Goal: Check status: Check status

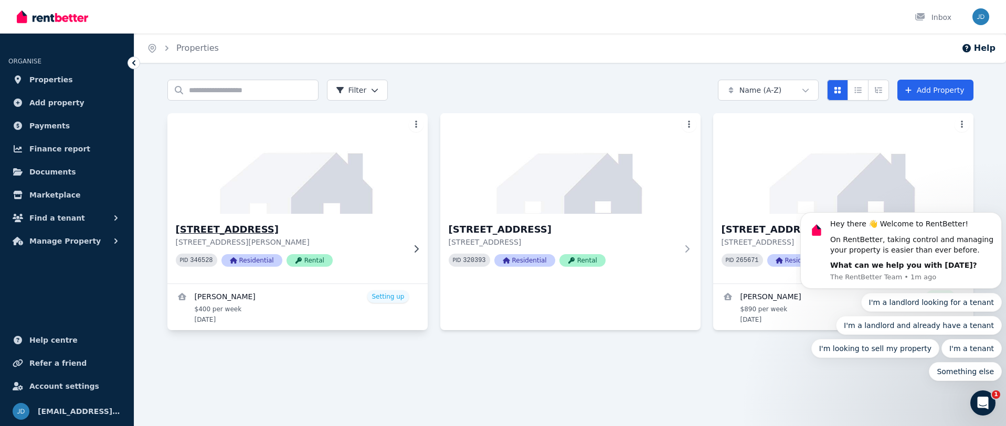
click at [275, 230] on h3 "[STREET_ADDRESS]" at bounding box center [290, 229] width 229 height 15
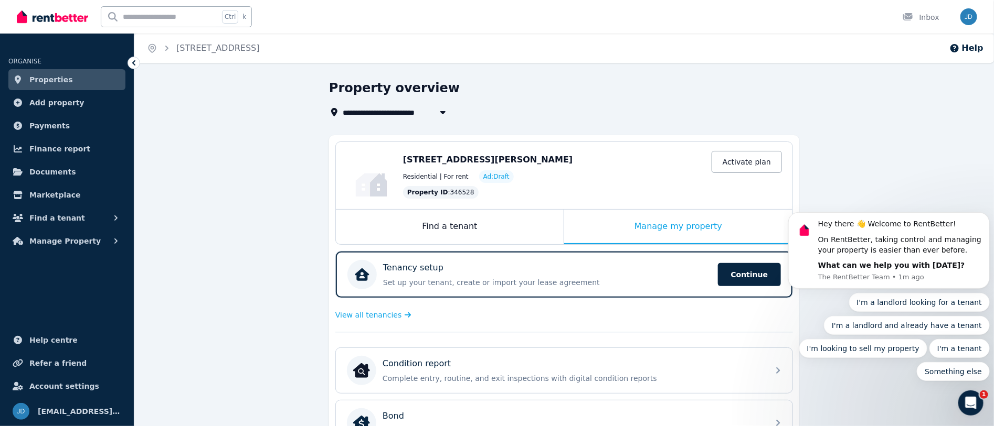
click at [35, 80] on span "Properties" at bounding box center [51, 79] width 44 height 13
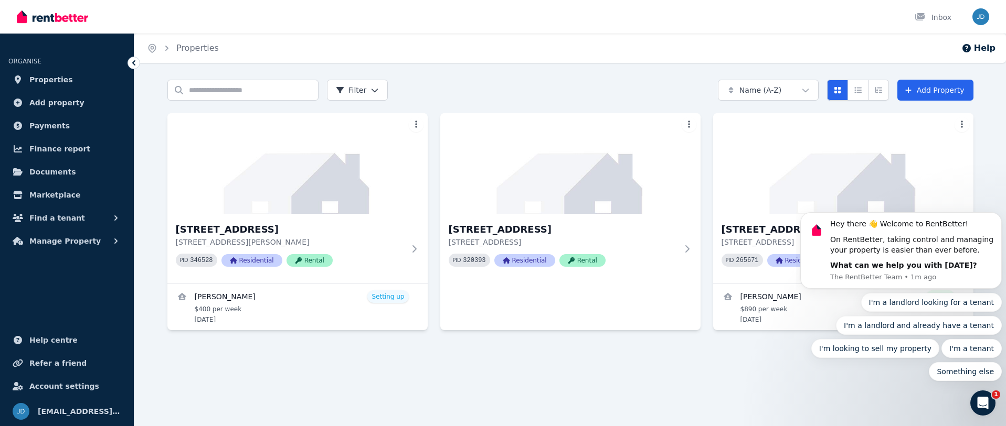
click at [844, 175] on body "Hey there 👋 Welcome to RentBetter! On RentBetter, taking control and managing y…" at bounding box center [900, 251] width 201 height 285
click at [956, 125] on body "Hey there 👋 Welcome to RentBetter! On RentBetter, taking control and managing y…" at bounding box center [900, 251] width 201 height 285
click at [791, 295] on link "View details for Mike McLeish" at bounding box center [843, 307] width 260 height 46
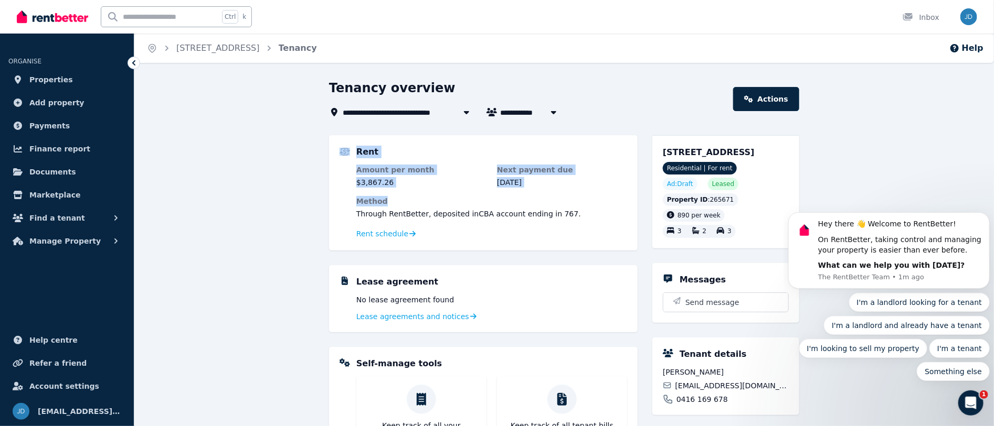
drag, startPoint x: 414, startPoint y: 193, endPoint x: 340, endPoint y: 158, distance: 81.7
click at [340, 158] on div "Rent Amount per month $3,867.26 Next payment due [DATE] Method Through RentBett…" at bounding box center [482, 193] width 287 height 94
copy div "Rent Amount per month $3,867.26 Next payment due [DATE] Method"
